Goal: Transaction & Acquisition: Purchase product/service

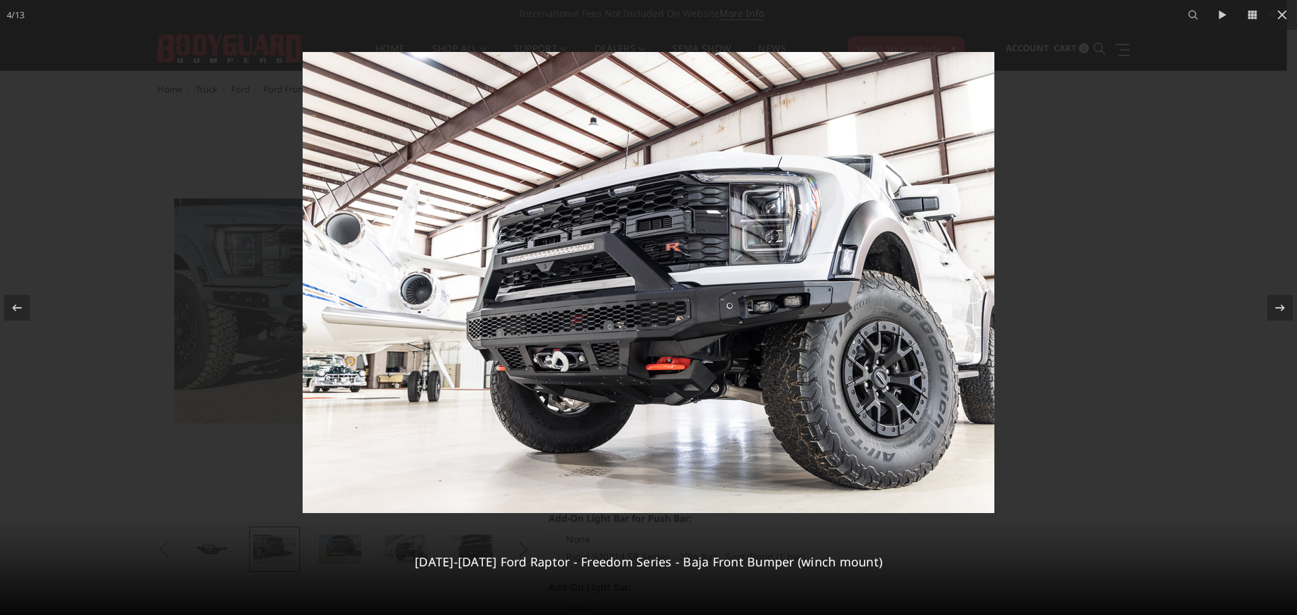
click at [1142, 243] on div at bounding box center [648, 307] width 1297 height 615
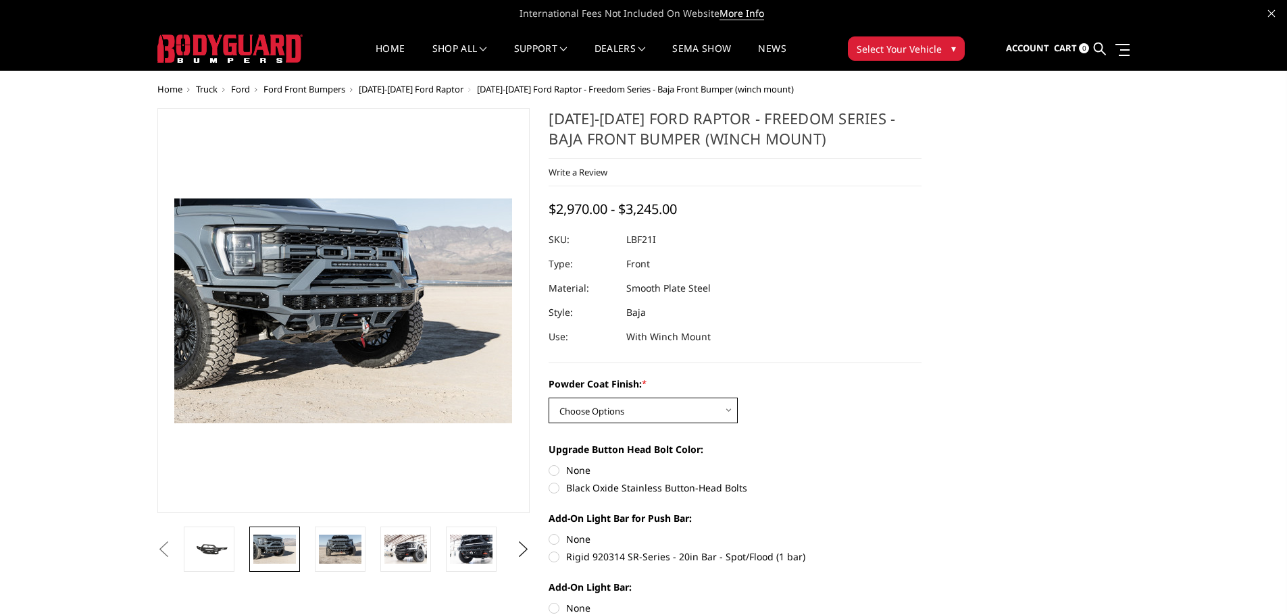
click at [634, 416] on select "Choose Options Bare Metal Texture Black Powder Coat" at bounding box center [643, 411] width 189 height 26
select select "2766"
click at [549, 398] on select "Choose Options Bare Metal Texture Black Powder Coat" at bounding box center [643, 411] width 189 height 26
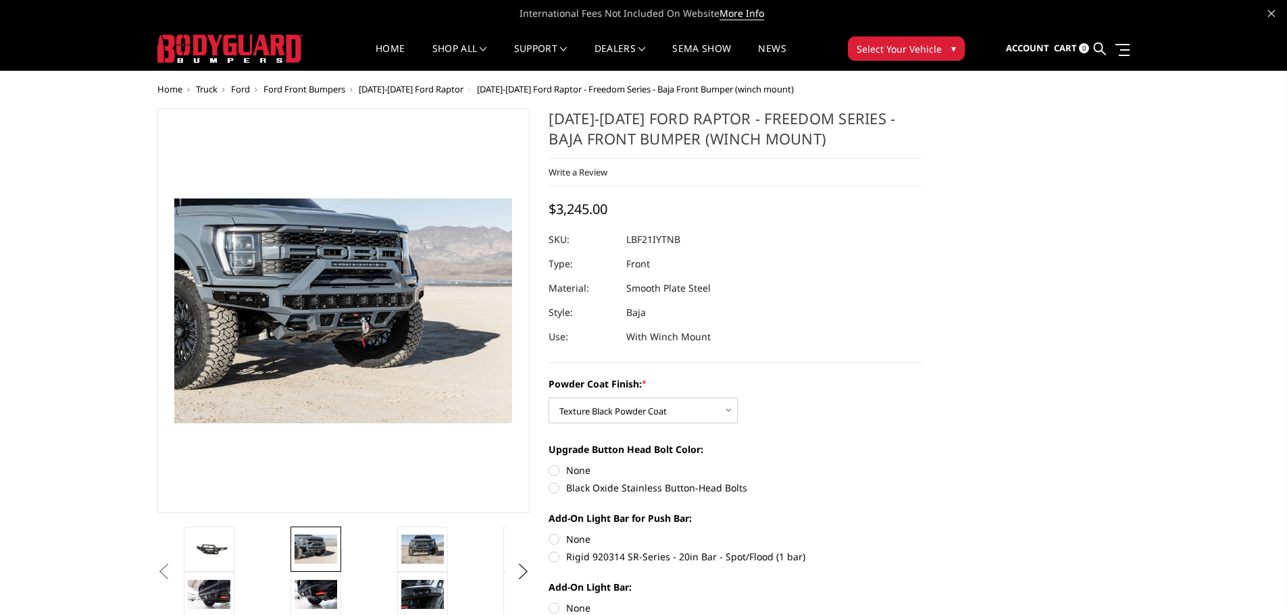
click at [555, 491] on label "Black Oxide Stainless Button-Head Bolts" at bounding box center [735, 488] width 373 height 14
click at [922, 464] on input "Black Oxide Stainless Button-Head Bolts" at bounding box center [922, 463] width 1 height 1
radio input "true"
click at [1121, 50] on span at bounding box center [1122, 49] width 14 height 1
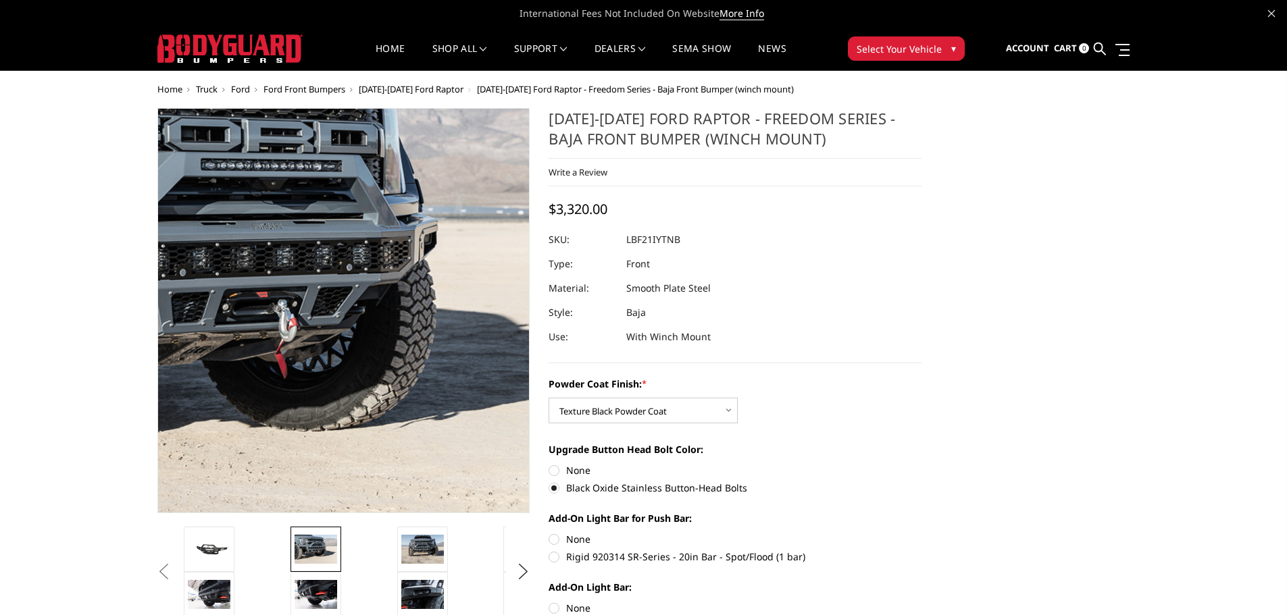
click at [430, 374] on img at bounding box center [230, 284] width 865 height 577
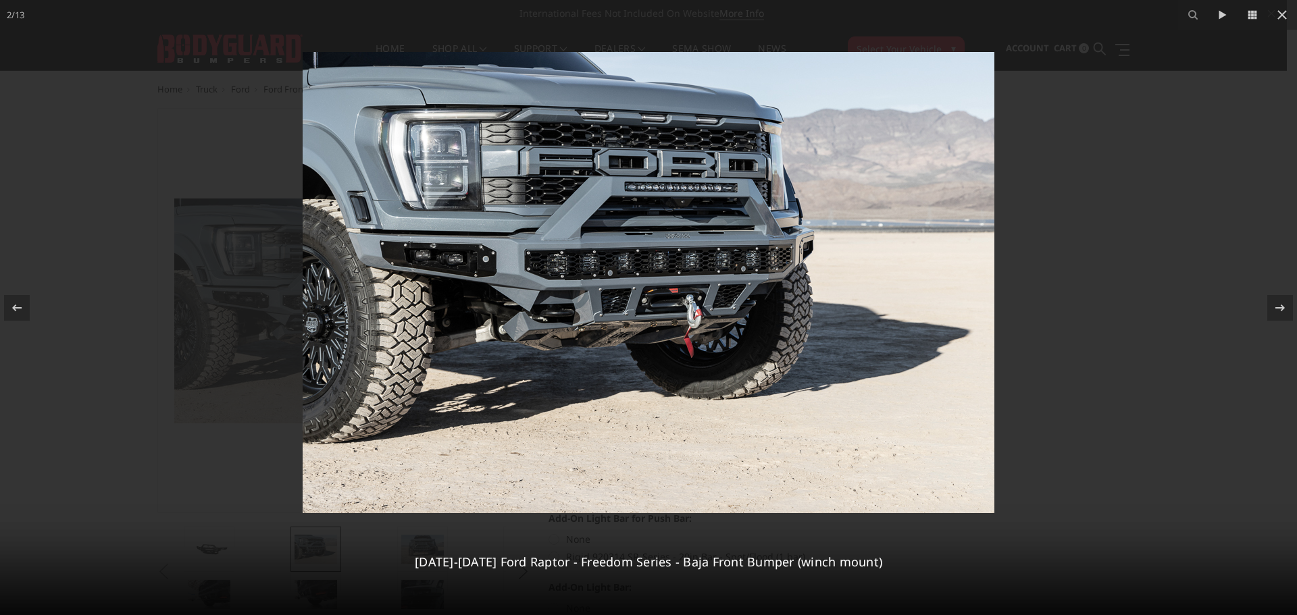
drag, startPoint x: 1216, startPoint y: 276, endPoint x: 1227, endPoint y: 261, distance: 17.8
click at [1217, 276] on div at bounding box center [648, 307] width 1297 height 615
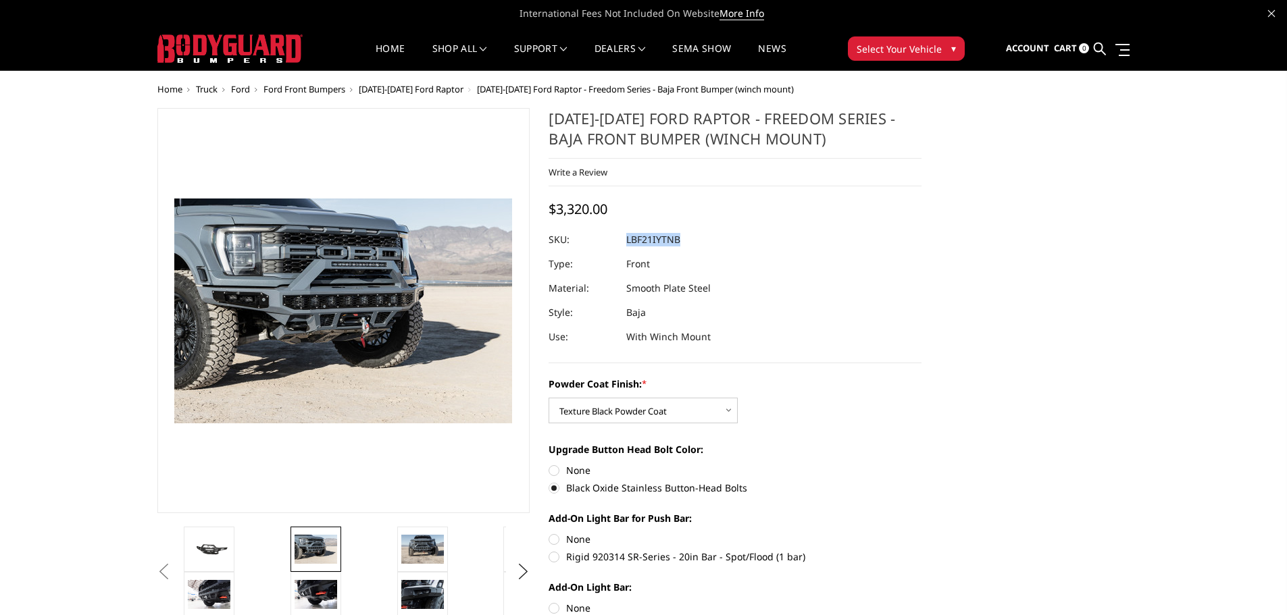
drag, startPoint x: 705, startPoint y: 239, endPoint x: 626, endPoint y: 236, distance: 79.1
click at [626, 236] on dl "SKU: LBF21IYTNB UPC: Type: Front Material: Smooth Plate Steel Style: Baja Use: …" at bounding box center [735, 289] width 373 height 122
copy dl "LBF21IYTNB UPC:"
click at [647, 409] on select "Choose Options Bare Metal Texture Black Powder Coat" at bounding box center [643, 411] width 189 height 26
click at [549, 398] on select "Choose Options Bare Metal Texture Black Powder Coat" at bounding box center [643, 411] width 189 height 26
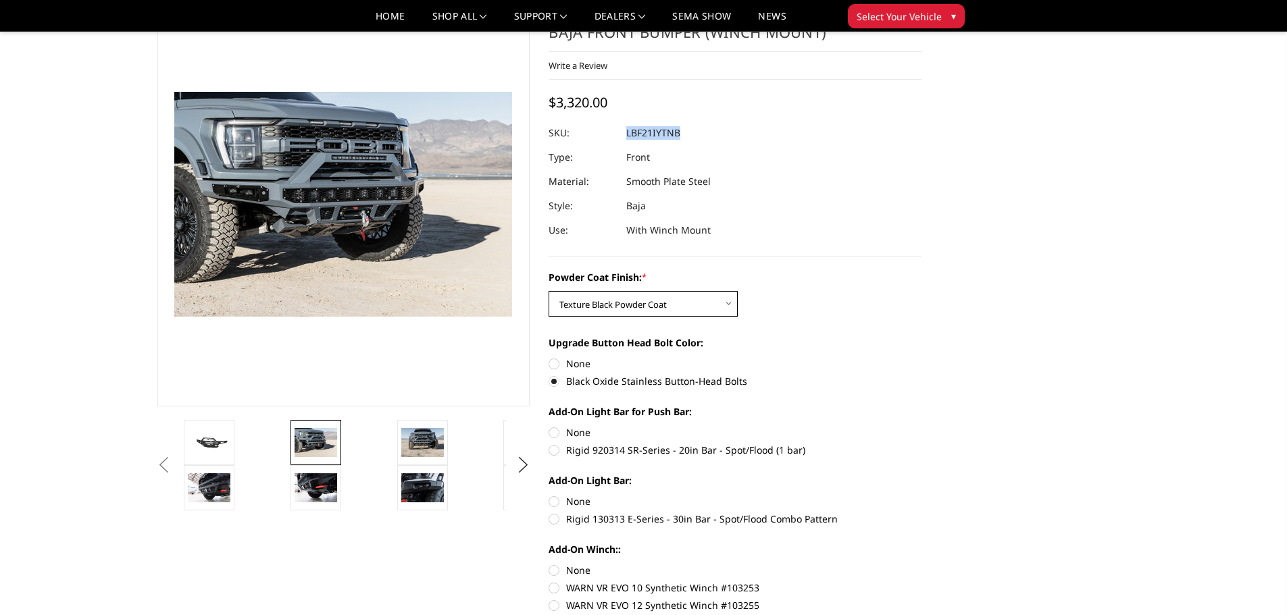
scroll to position [68, 0]
click at [555, 432] on label "None" at bounding box center [735, 432] width 373 height 14
click at [549, 426] on input "None" at bounding box center [549, 425] width 1 height 1
radio input "true"
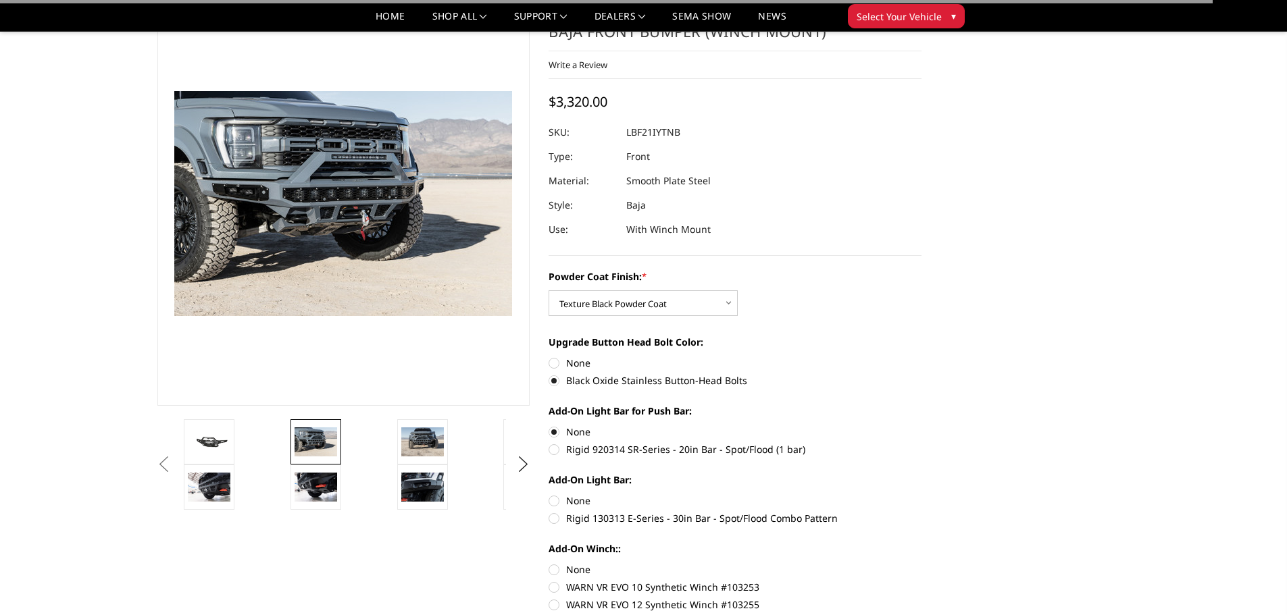
click at [553, 507] on label "None" at bounding box center [735, 501] width 373 height 14
click at [549, 495] on input "None" at bounding box center [549, 494] width 1 height 1
radio input "true"
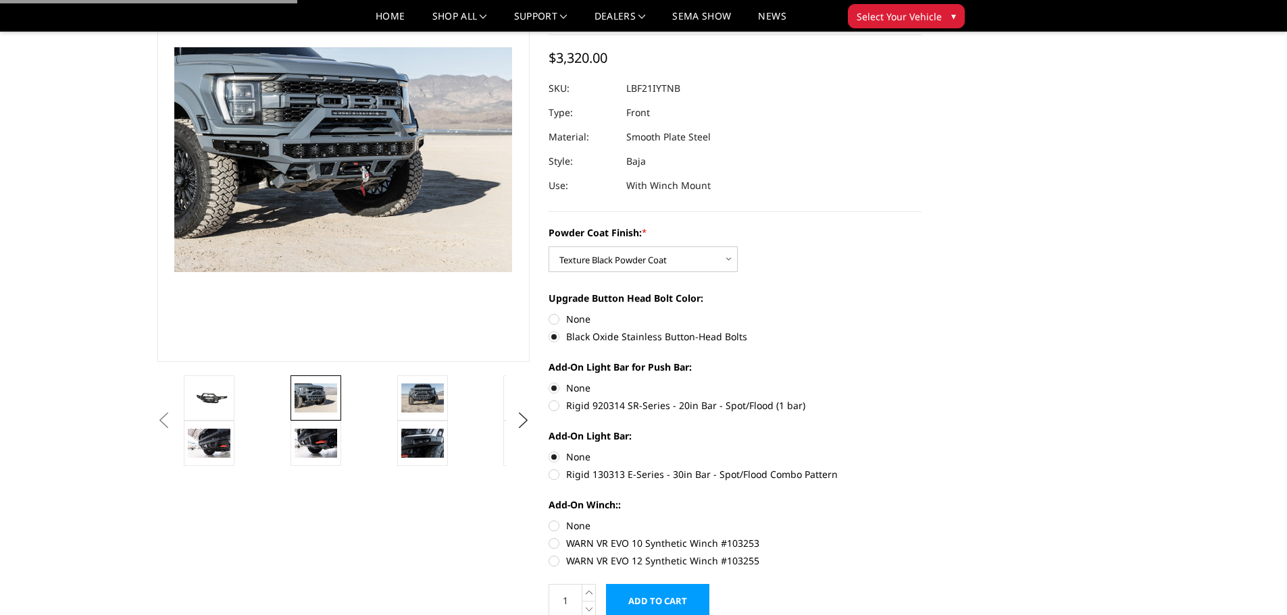
scroll to position [135, 0]
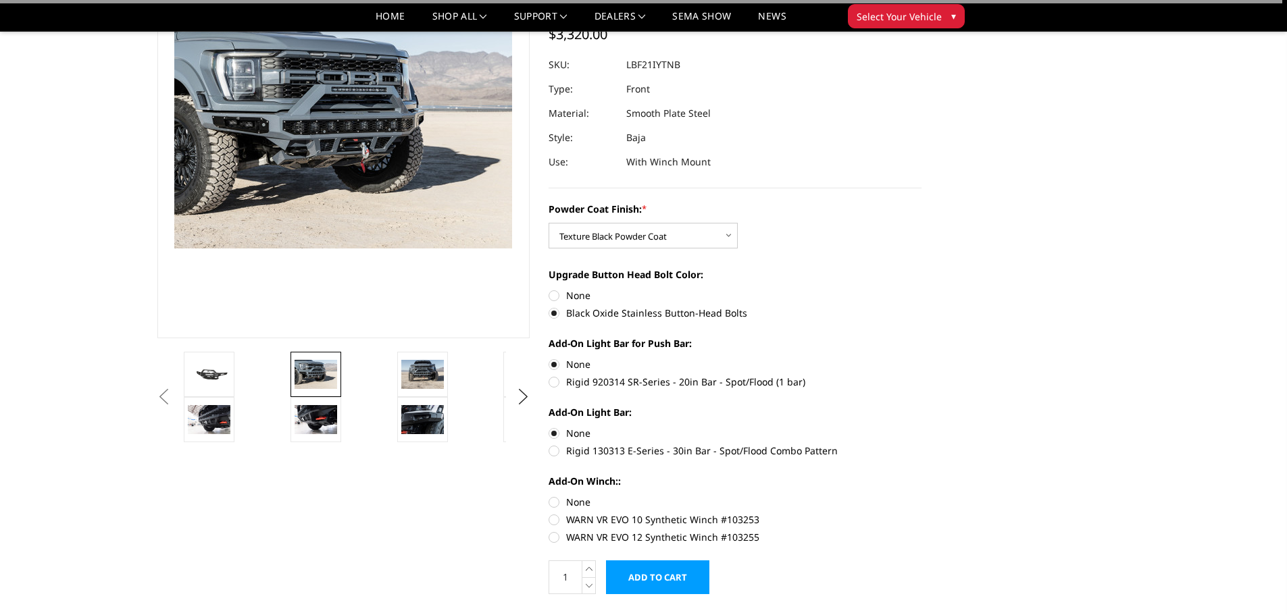
click at [553, 499] on label "None" at bounding box center [735, 502] width 373 height 14
click at [549, 496] on input "None" at bounding box center [549, 495] width 1 height 1
radio input "true"
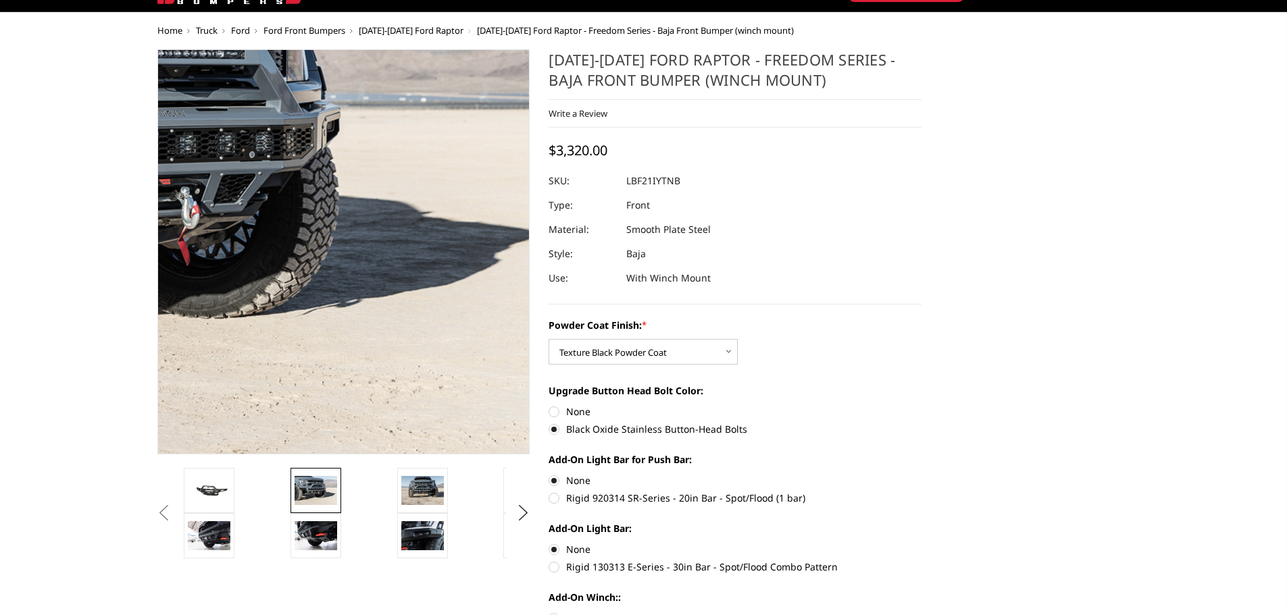
scroll to position [0, 0]
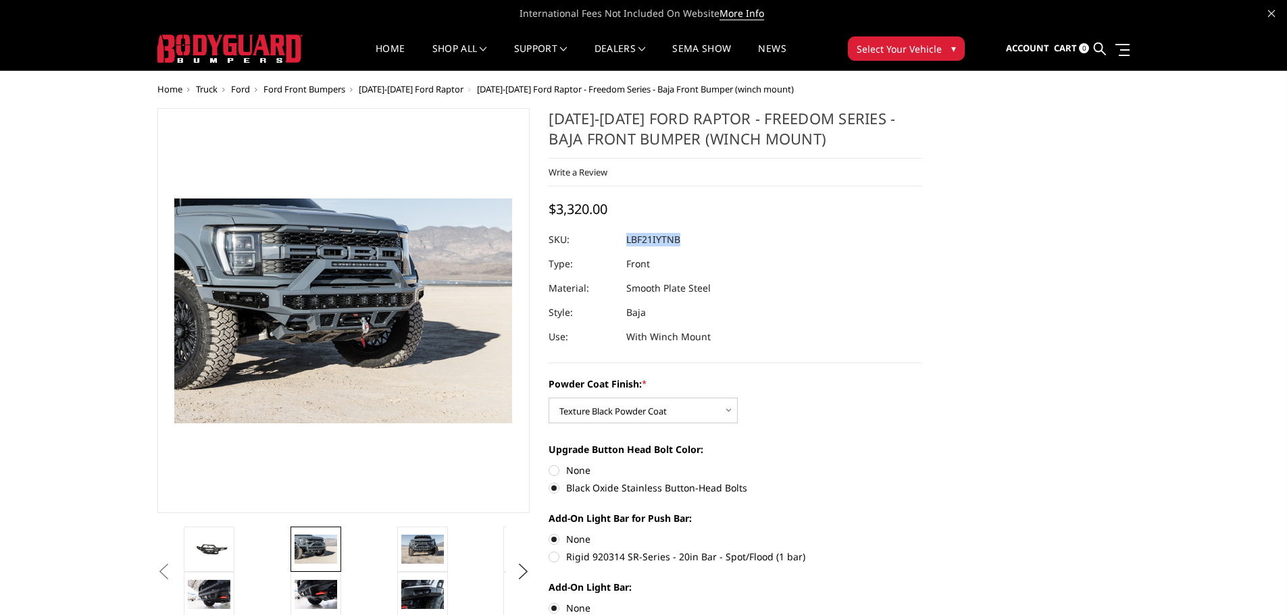
drag, startPoint x: 690, startPoint y: 237, endPoint x: 628, endPoint y: 237, distance: 62.2
click at [628, 237] on dl "SKU: LBF21IYTNB UPC: Type: Front Material: Smooth Plate Steel Style: Baja Use: …" at bounding box center [735, 289] width 373 height 122
copy dl "LBF21IYTNB UPC:"
click at [984, 84] on link "Sign in" at bounding box center [1006, 84] width 108 height 20
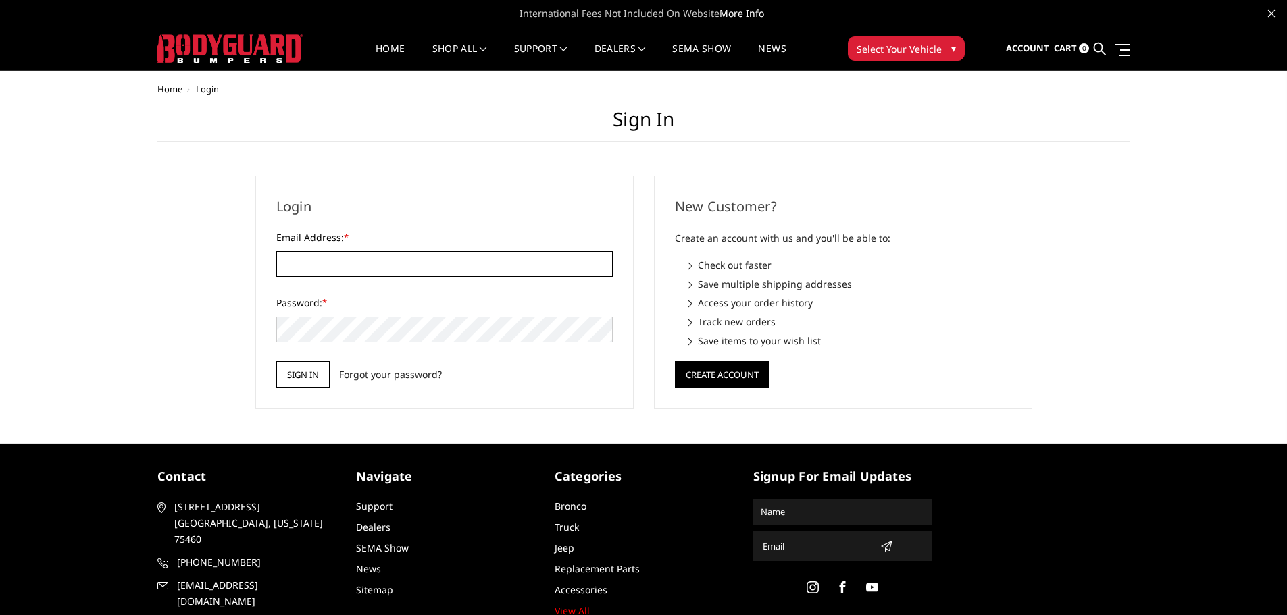
type input "JWCCPLUS@HOTMAIL.COM"
click at [298, 374] on input "Sign in" at bounding box center [302, 374] width 53 height 27
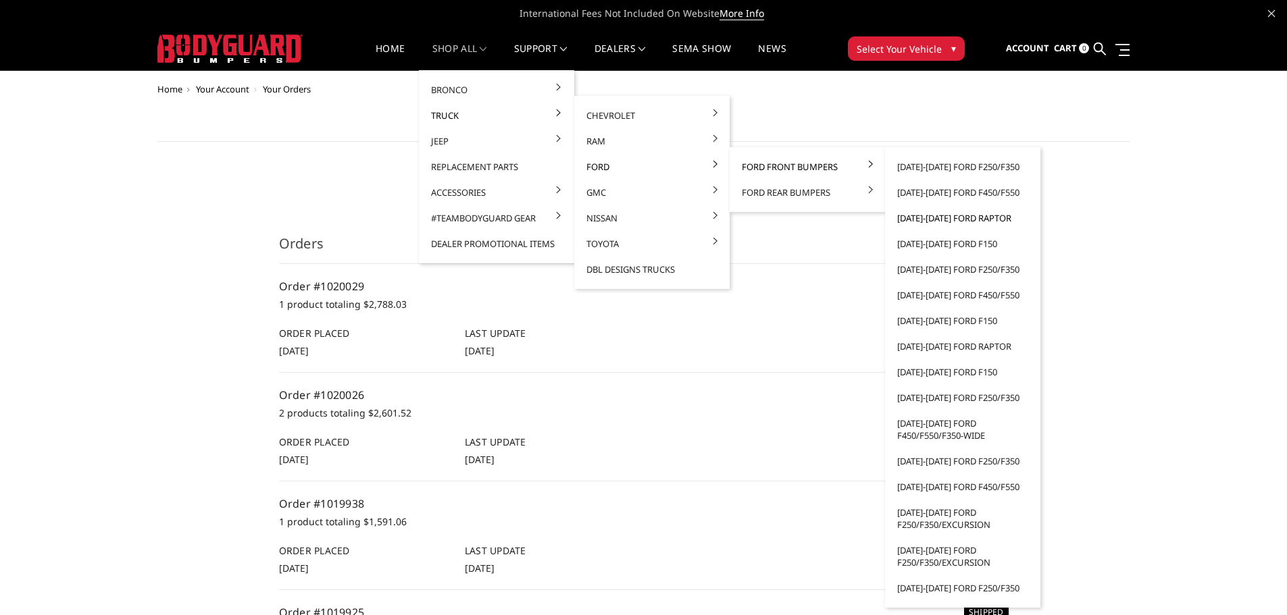
click at [966, 219] on link "[DATE]-[DATE] Ford Raptor" at bounding box center [962, 218] width 145 height 26
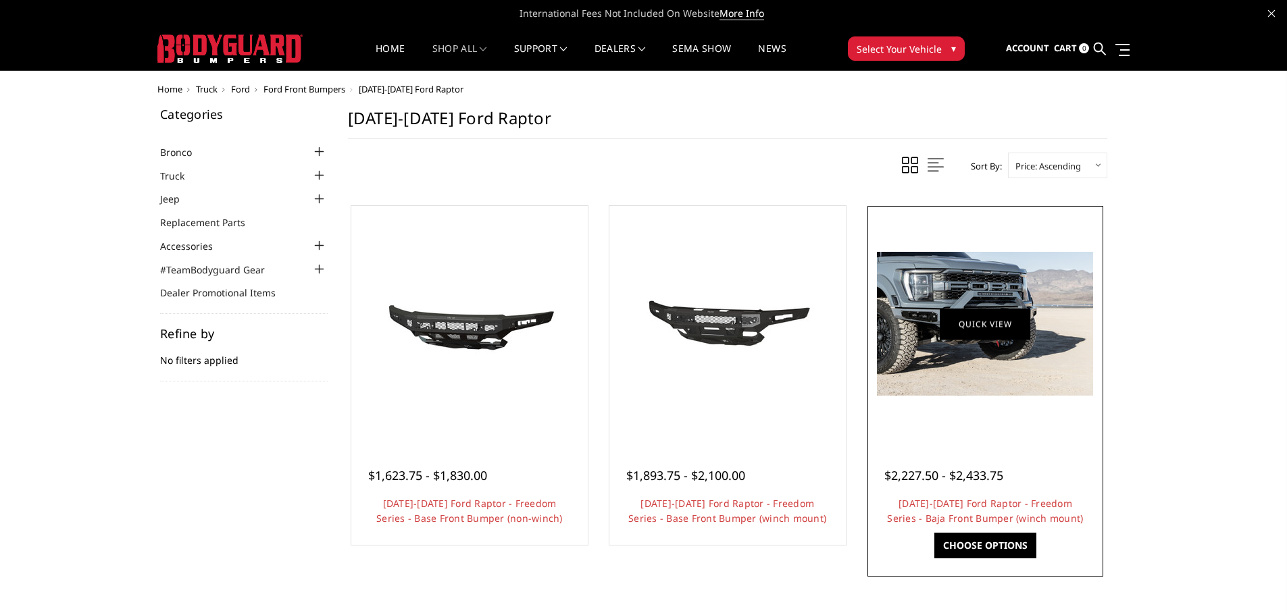
click at [1006, 335] on link "Quick view" at bounding box center [985, 324] width 91 height 32
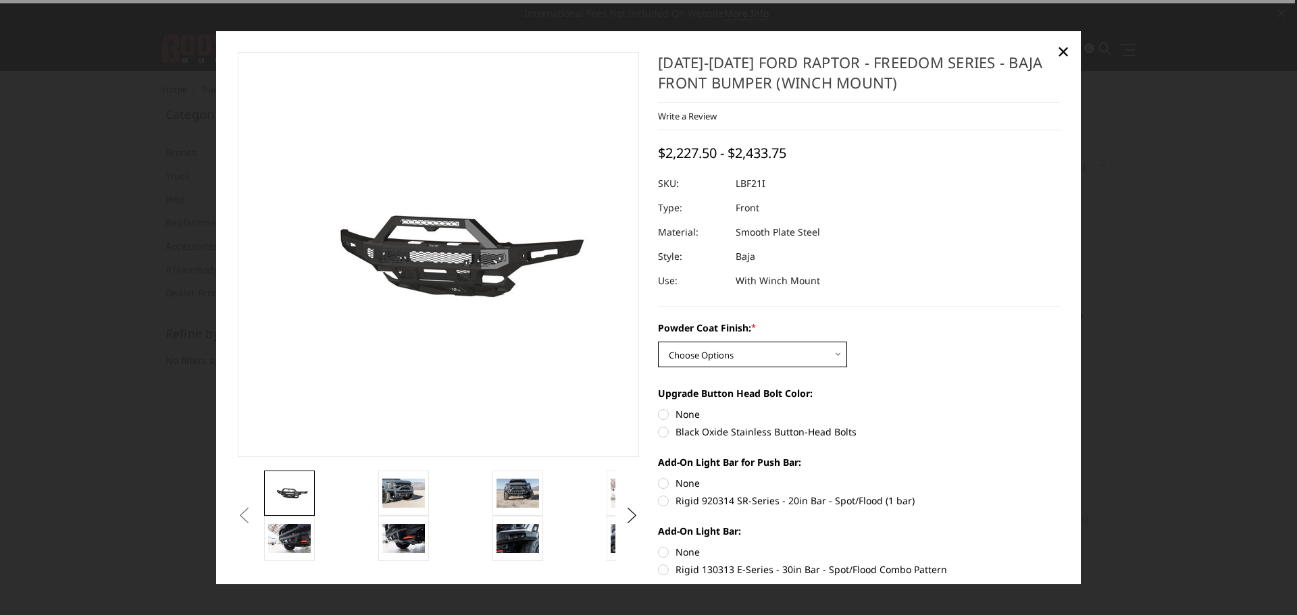
click at [738, 363] on select "Choose Options Bare Metal Texture Black Powder Coat" at bounding box center [752, 355] width 189 height 26
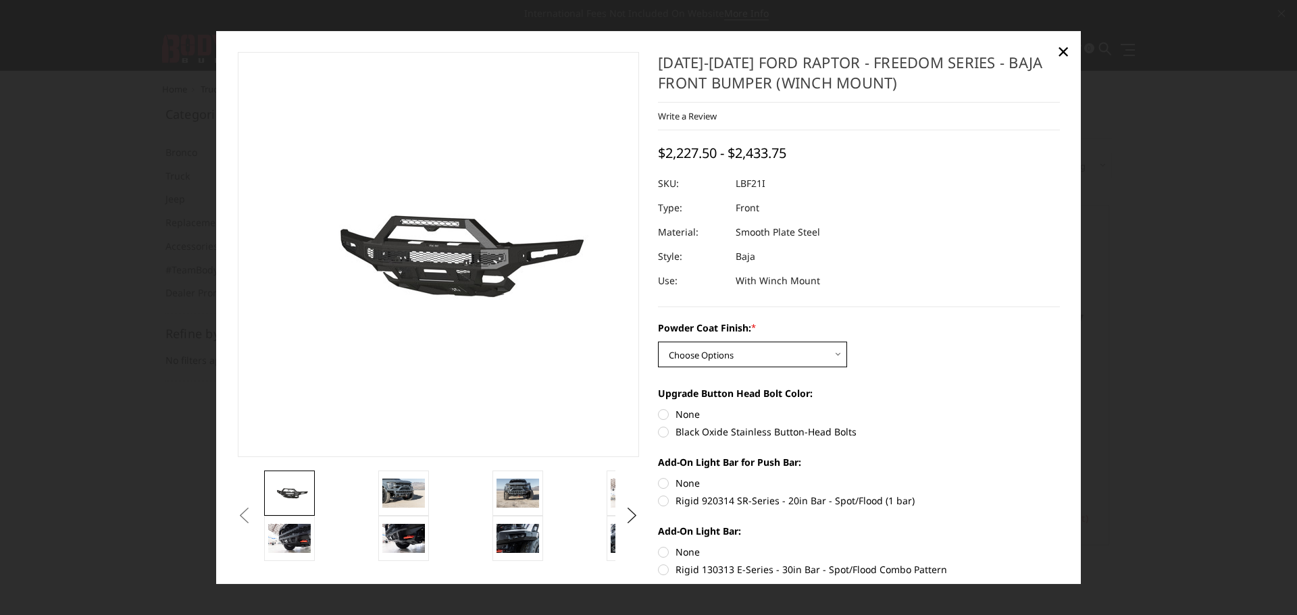
select select "2766"
click at [658, 342] on select "Choose Options Bare Metal Texture Black Powder Coat" at bounding box center [752, 355] width 189 height 26
click at [666, 436] on label "Black Oxide Stainless Button-Head Bolts" at bounding box center [859, 432] width 402 height 14
click at [1060, 408] on input "Black Oxide Stainless Button-Head Bolts" at bounding box center [1060, 407] width 1 height 1
radio input "true"
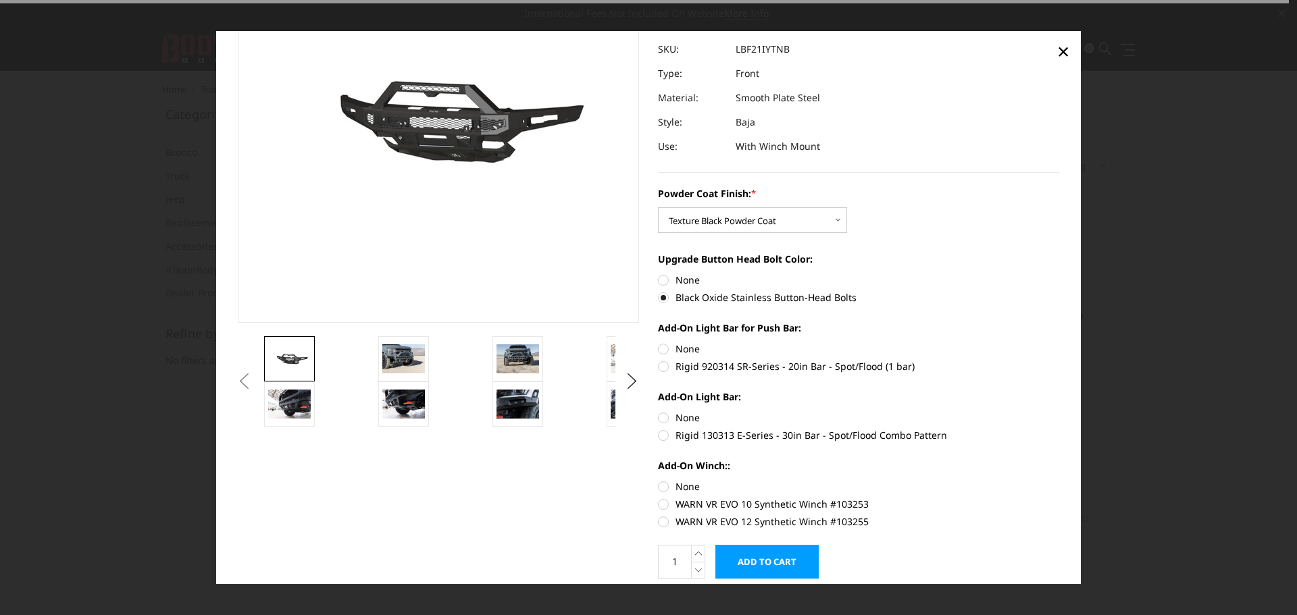
scroll to position [135, 0]
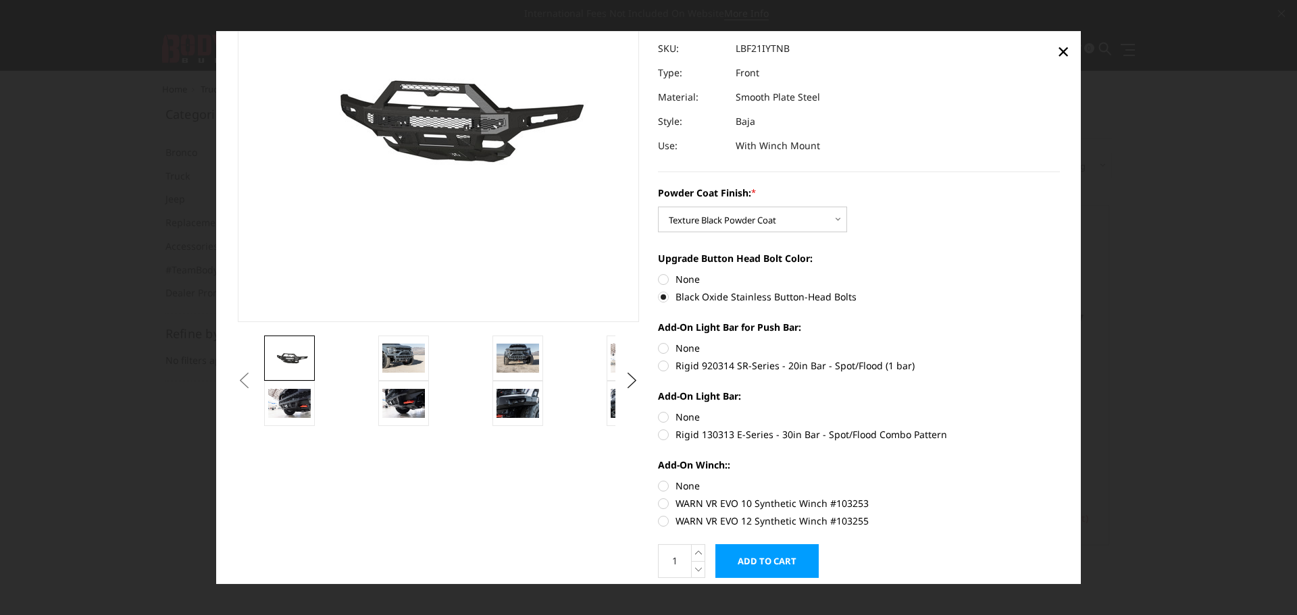
click at [667, 351] on label "None" at bounding box center [859, 348] width 402 height 14
click at [659, 342] on input "None" at bounding box center [658, 341] width 1 height 1
radio input "true"
click at [681, 421] on label "None" at bounding box center [859, 417] width 402 height 14
click at [659, 411] on input "None" at bounding box center [658, 410] width 1 height 1
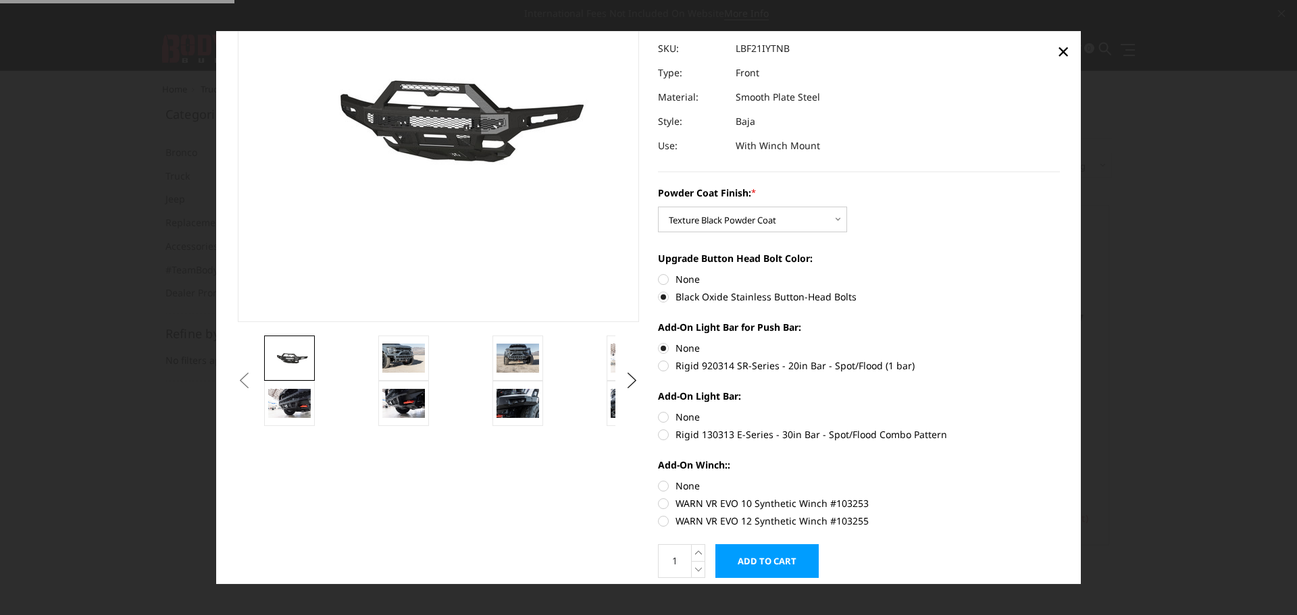
radio input "true"
click at [679, 486] on label "None" at bounding box center [859, 486] width 402 height 14
click at [659, 480] on input "None" at bounding box center [658, 479] width 1 height 1
radio input "true"
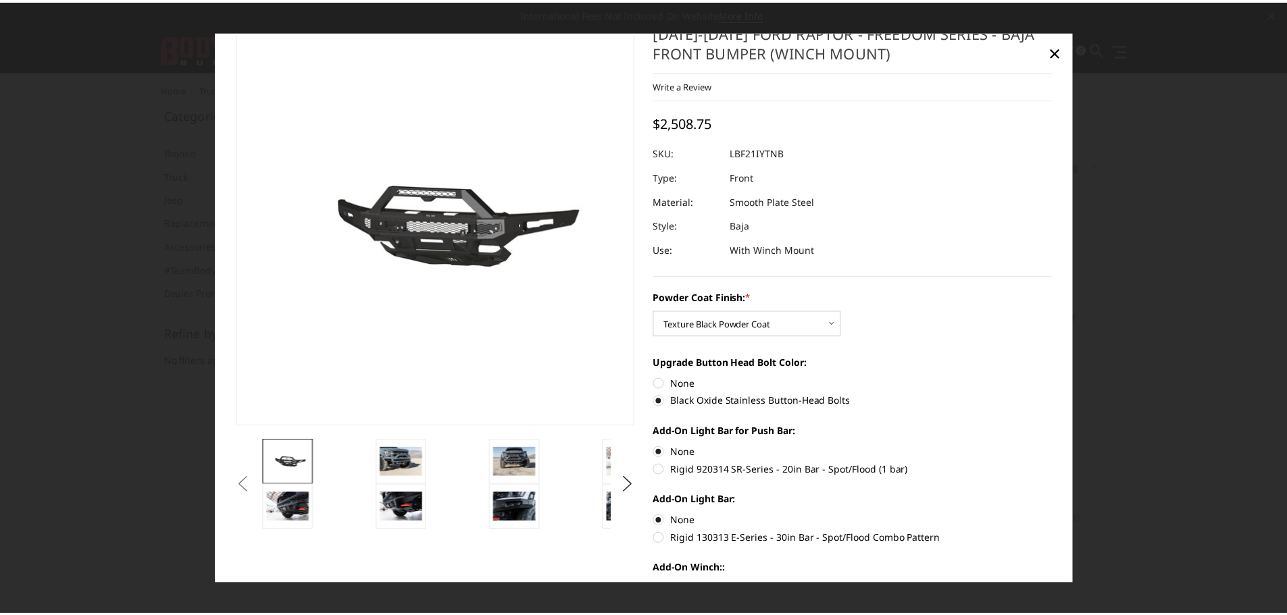
scroll to position [0, 0]
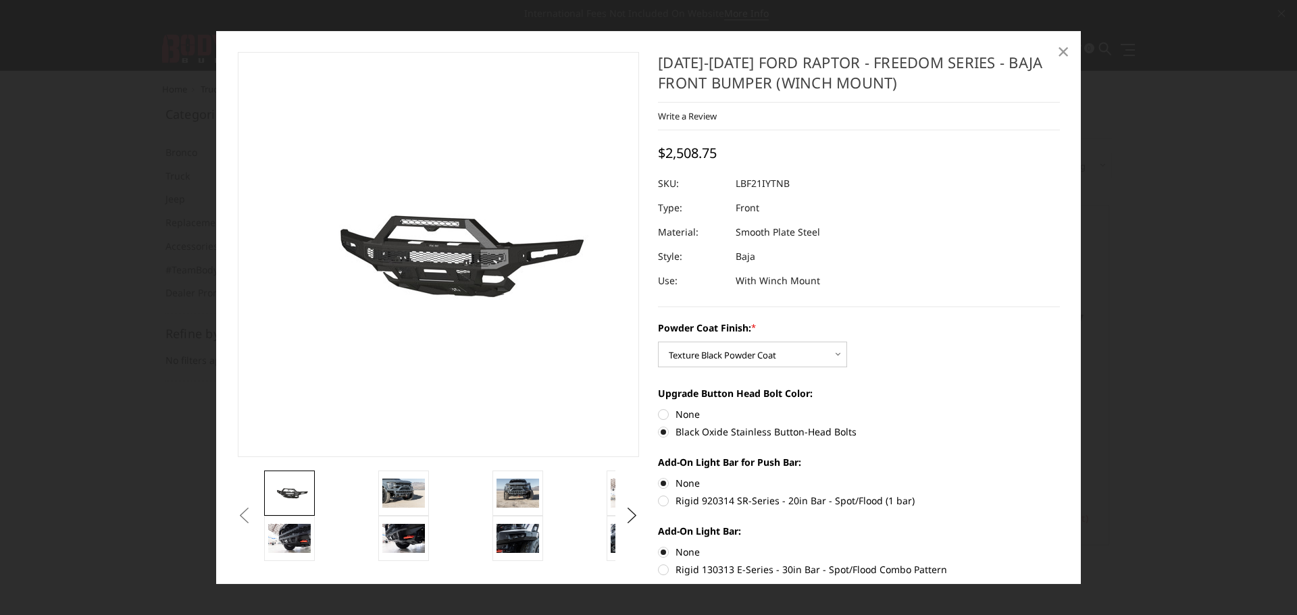
click at [1062, 55] on span "×" at bounding box center [1063, 50] width 12 height 29
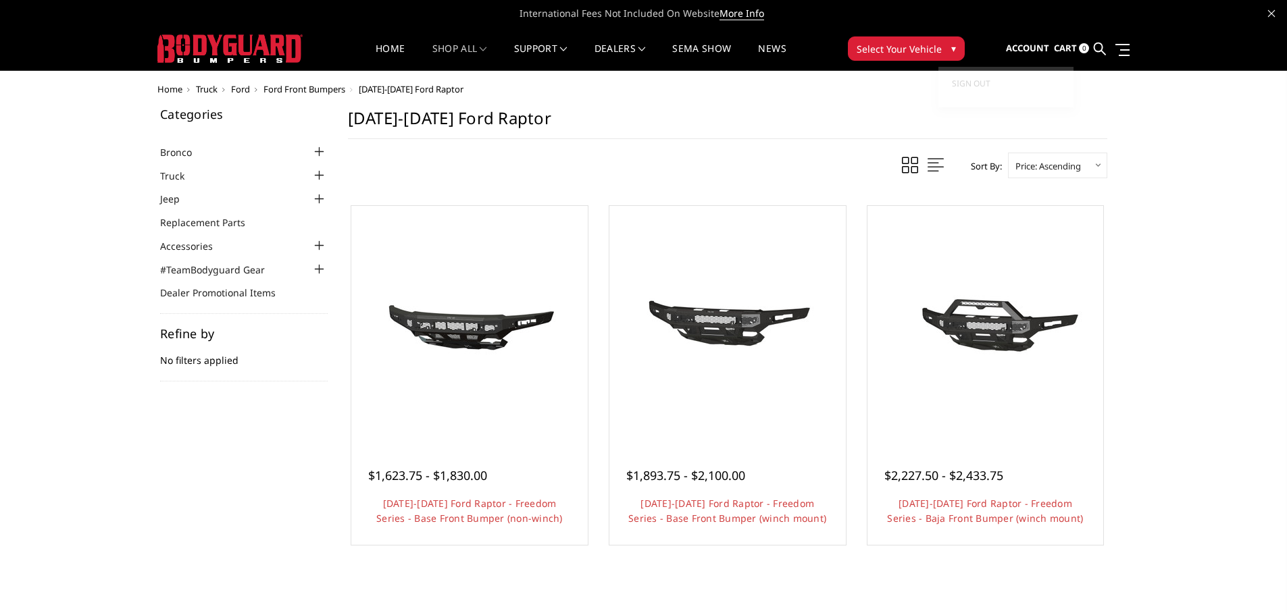
click at [1045, 45] on span "Account" at bounding box center [1027, 48] width 43 height 12
click at [960, 82] on span "Sign out" at bounding box center [971, 83] width 39 height 11
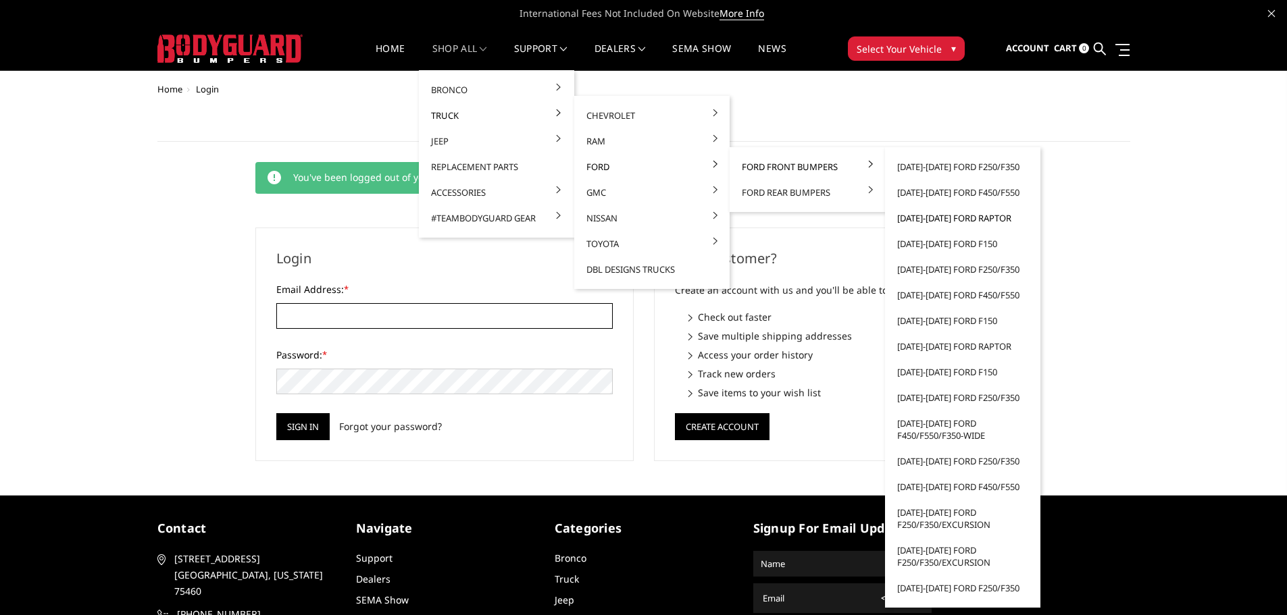
type input "[EMAIL_ADDRESS][DOMAIN_NAME]"
click at [924, 218] on link "[DATE]-[DATE] Ford Raptor" at bounding box center [962, 218] width 145 height 26
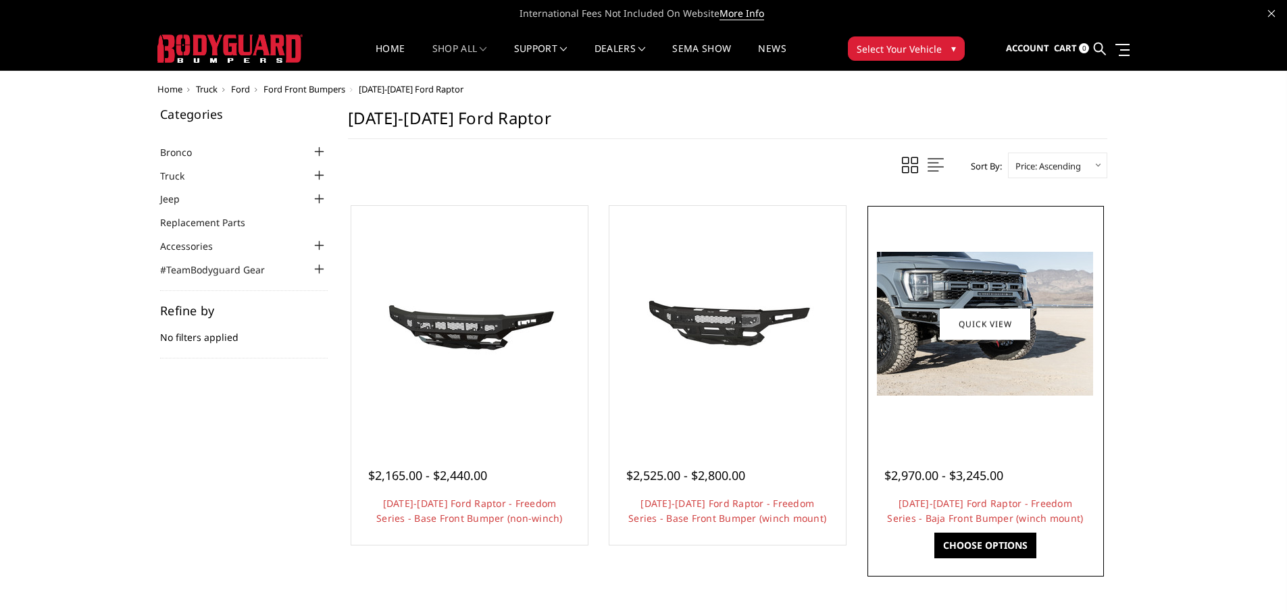
click at [943, 368] on img at bounding box center [985, 324] width 216 height 144
